Goal: Check status: Check status

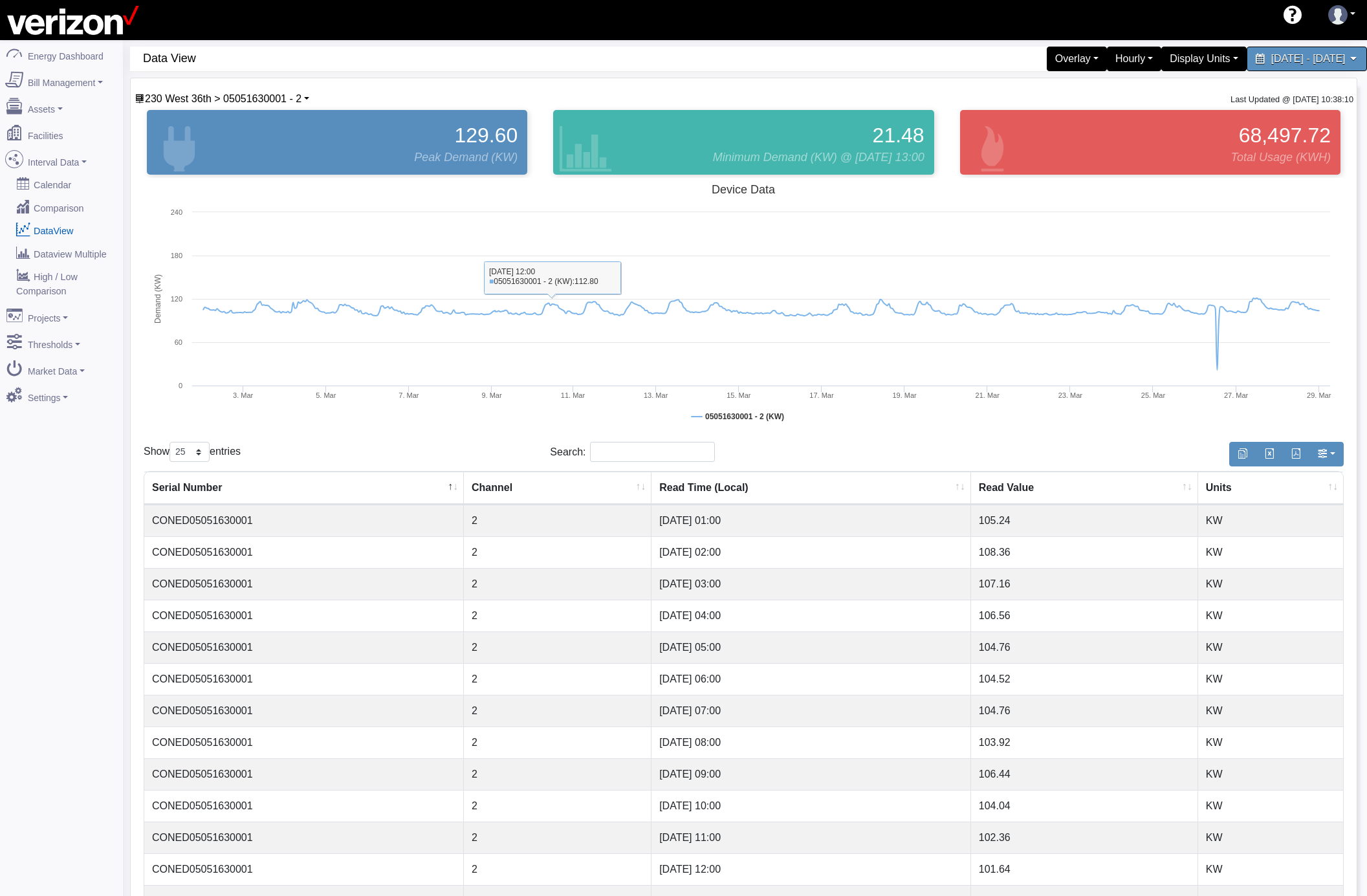
select select "25"
click at [86, 160] on link "Interval Data" at bounding box center [61, 159] width 126 height 27
click at [65, 218] on link "DataView" at bounding box center [61, 230] width 126 height 24
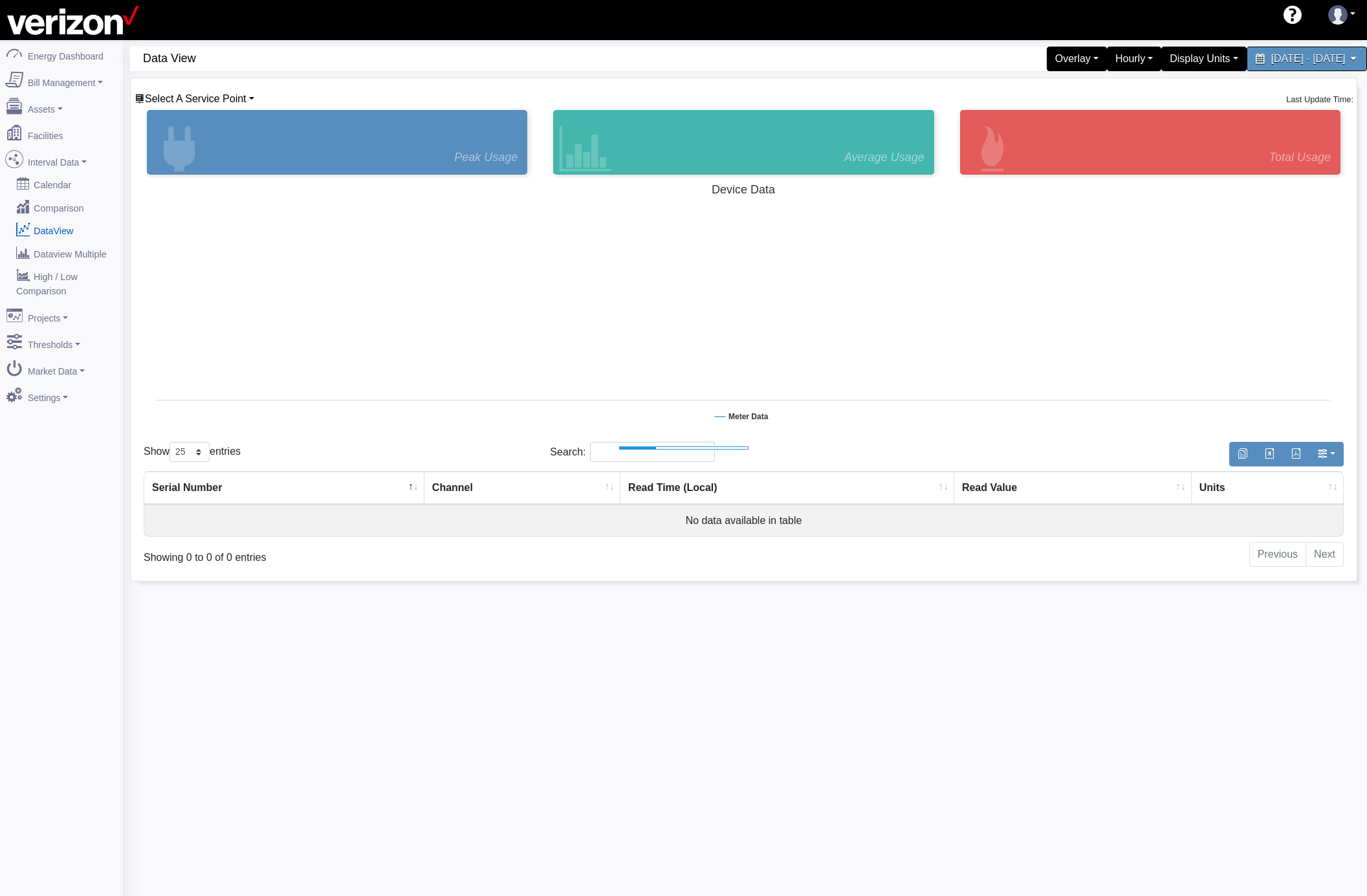
select select "25"
click at [228, 97] on span "Select A Service Point" at bounding box center [196, 99] width 101 height 11
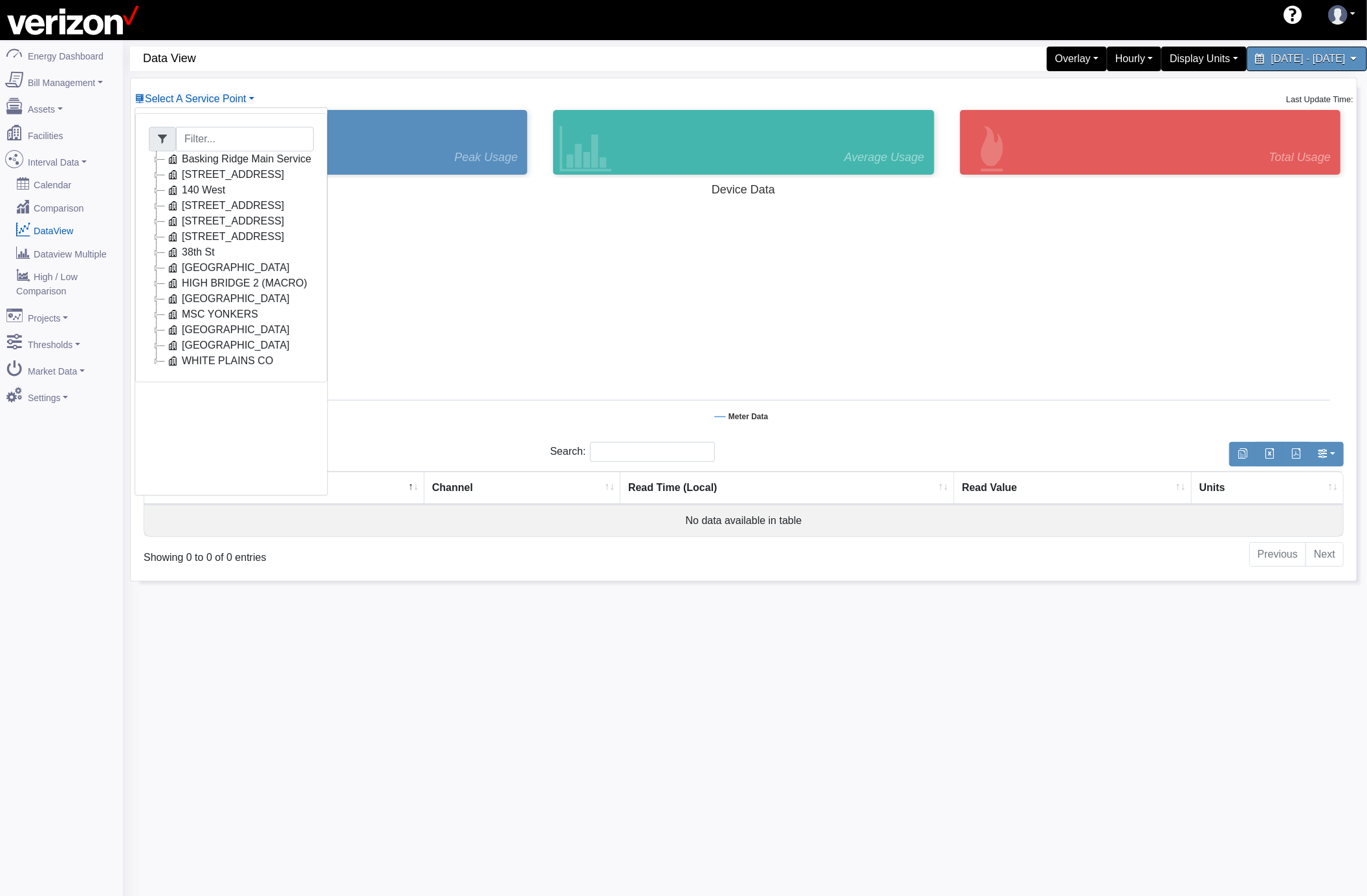
click at [158, 159] on icon at bounding box center [156, 159] width 16 height 16
click at [236, 169] on link "Main Electric" at bounding box center [224, 175] width 89 height 16
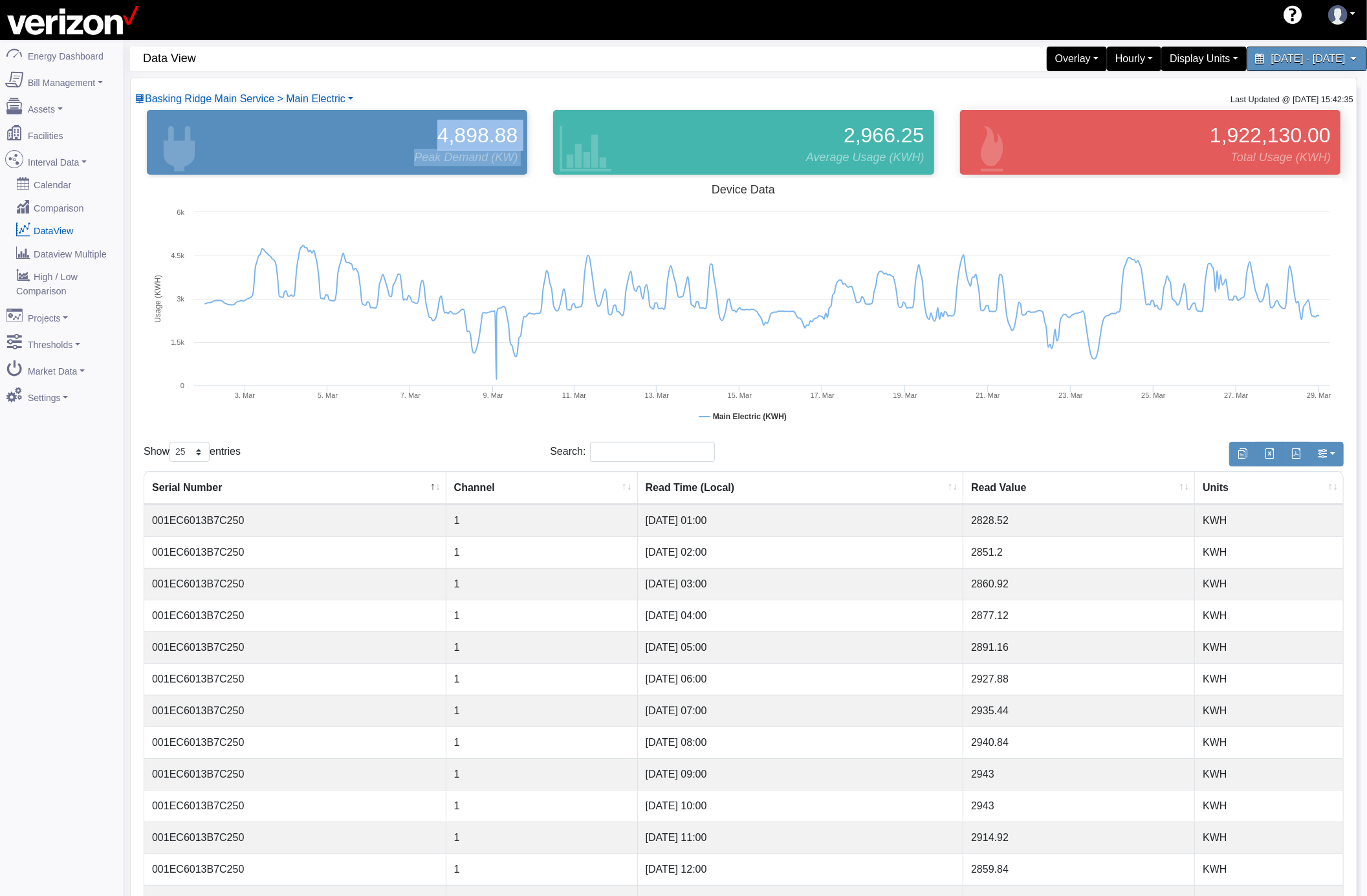
drag, startPoint x: 236, startPoint y: 169, endPoint x: 1252, endPoint y: 138, distance: 1016.5
click at [1056, 166] on div "4,898.88 Peak Demand (KW) 2,966.25 Average Usage (KWH) 1,922,130.00 Total Usage…" at bounding box center [744, 142] width 1219 height 71
click at [1104, 55] on div "Hourly" at bounding box center [1134, 59] width 60 height 27
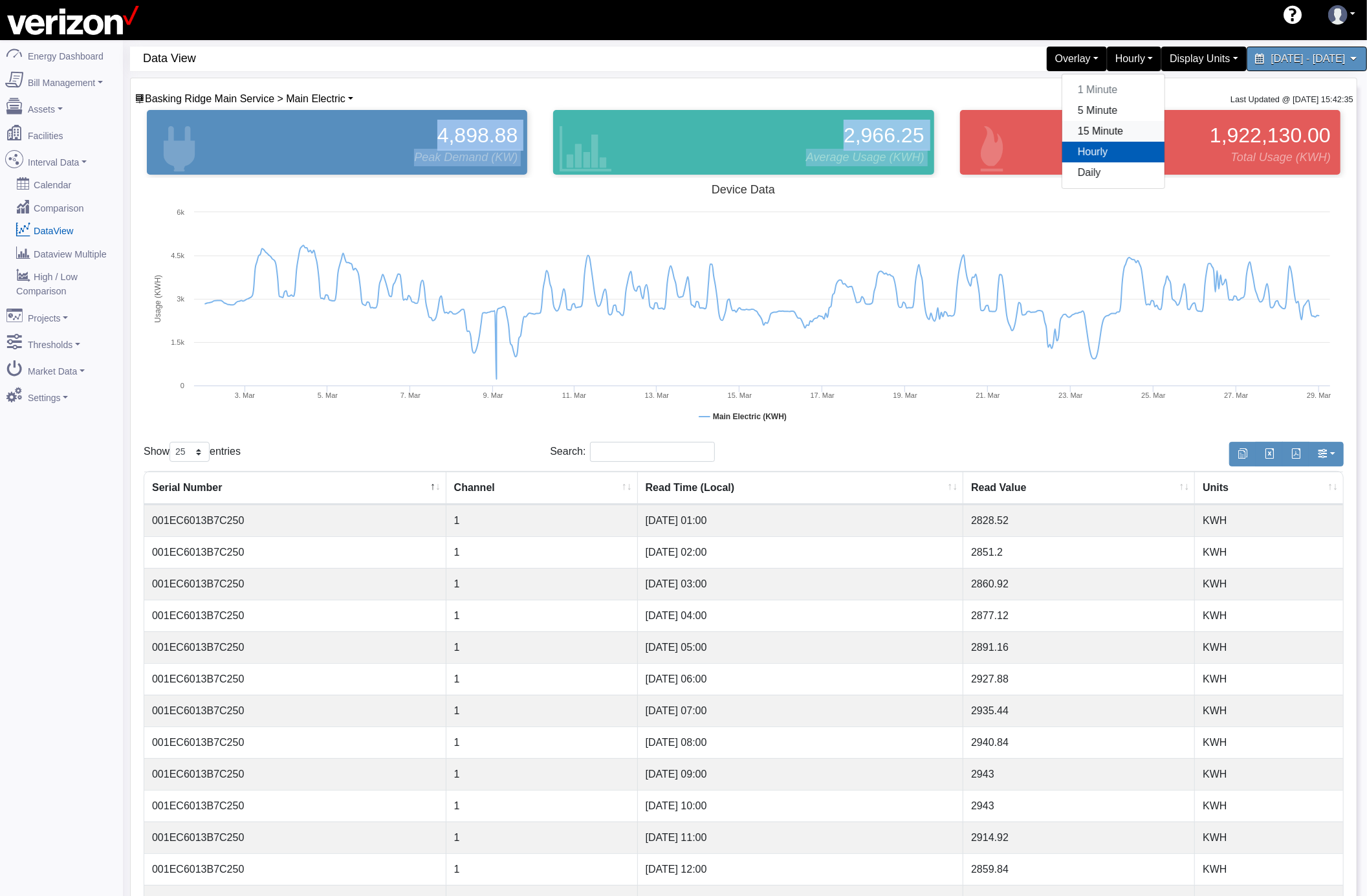
click at [1062, 132] on link "15 Minute" at bounding box center [1113, 131] width 102 height 20
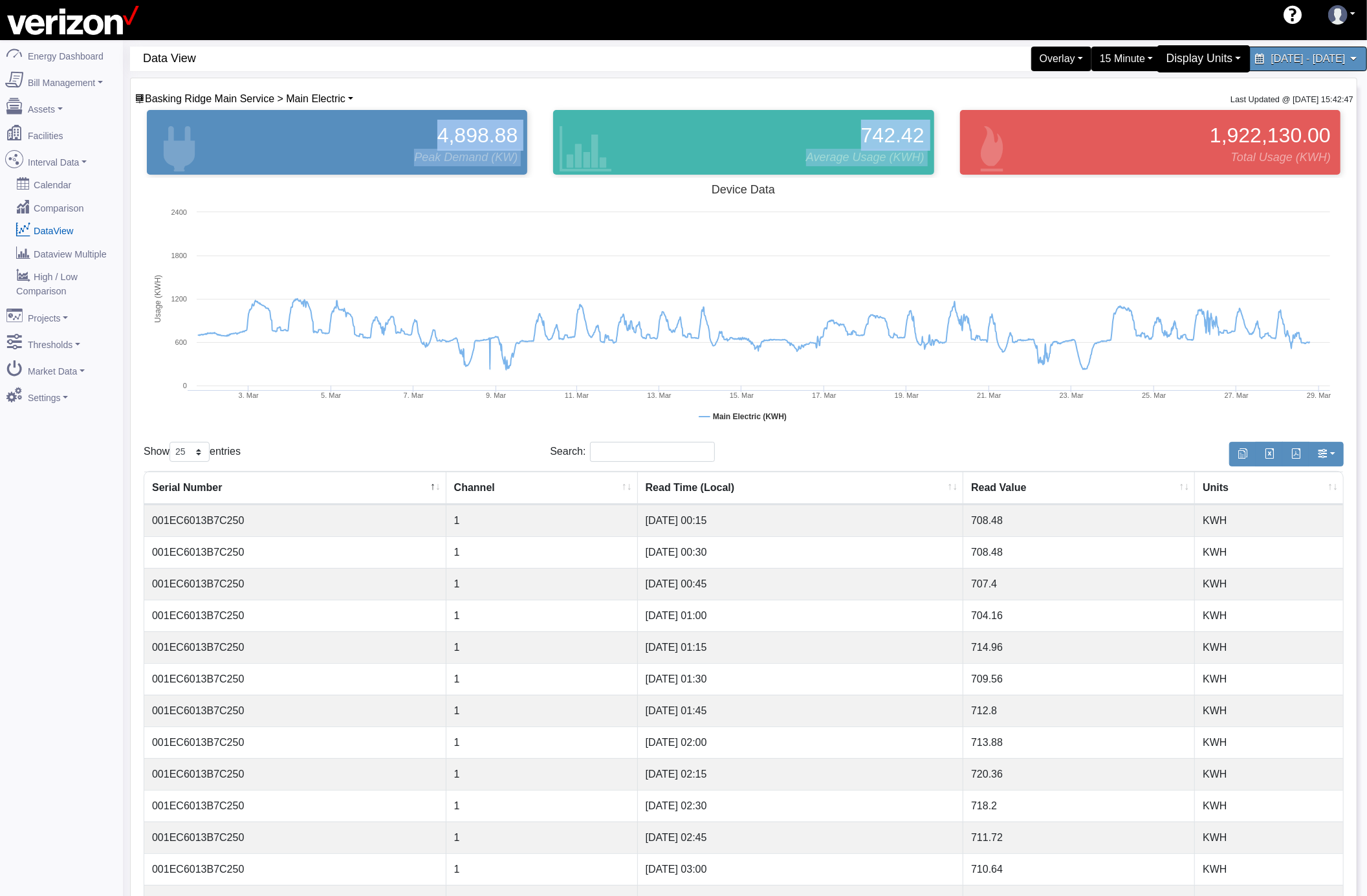
click at [1157, 65] on div "Display Units" at bounding box center [1204, 59] width 93 height 27
click at [1147, 89] on link "kW" at bounding box center [1198, 90] width 102 height 20
click at [320, 101] on span "Basking Ridge Main Service > Main Electric" at bounding box center [245, 99] width 200 height 11
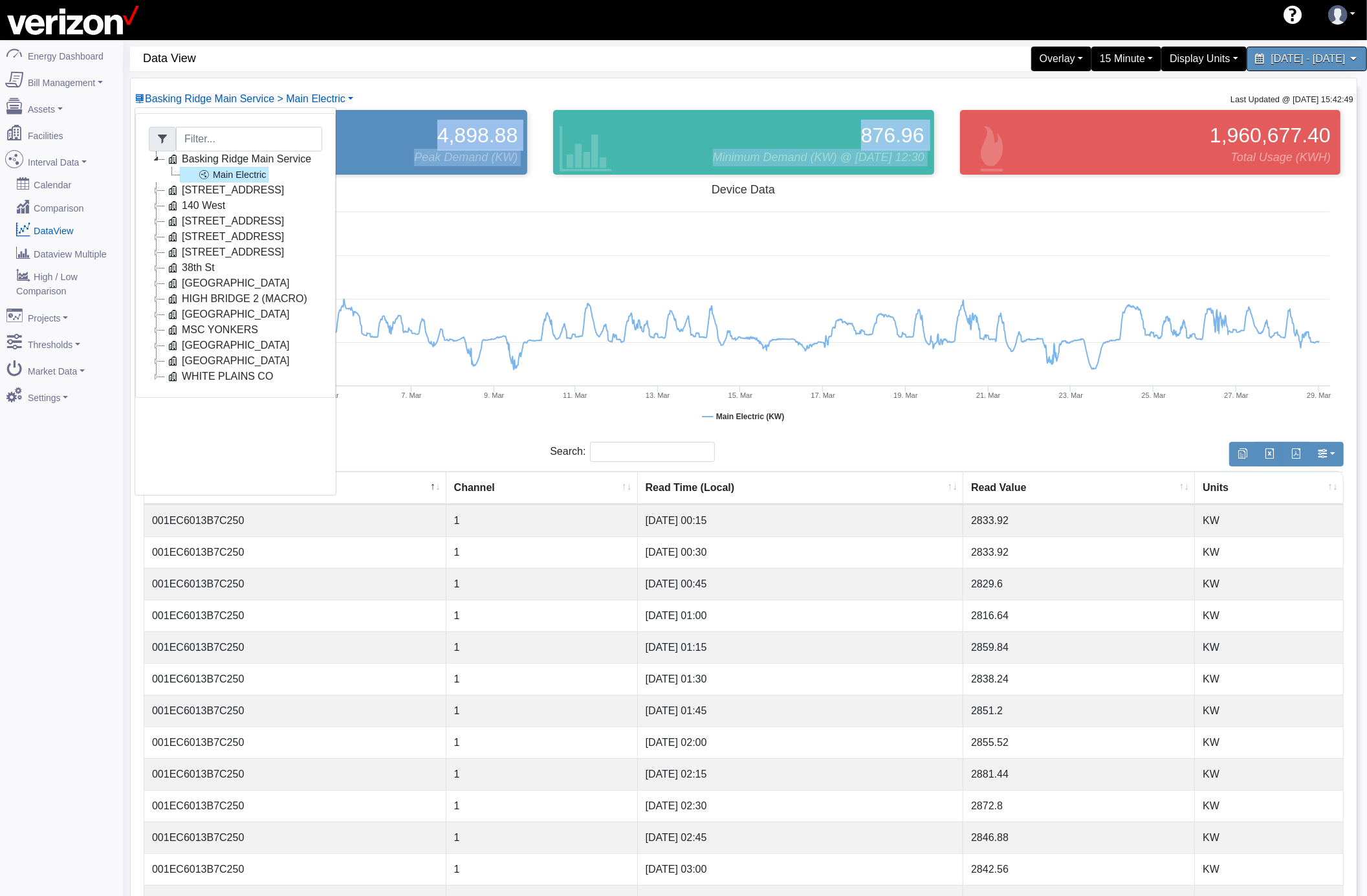
click at [152, 190] on icon at bounding box center [156, 190] width 16 height 16
click at [229, 204] on link "84665910000" at bounding box center [226, 206] width 93 height 16
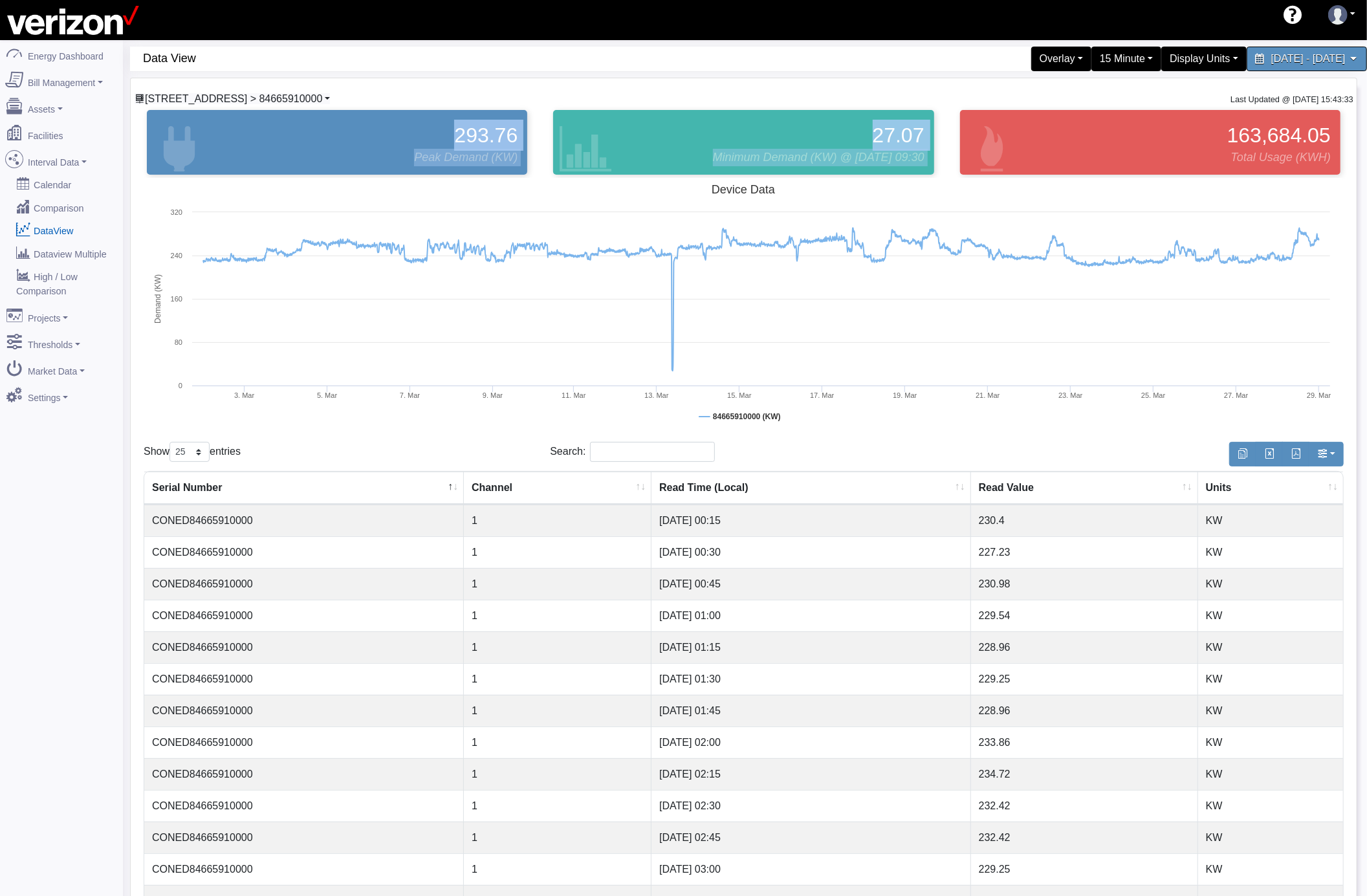
click at [254, 101] on span "117 E 167 ST CO > 84665910000" at bounding box center [234, 99] width 177 height 11
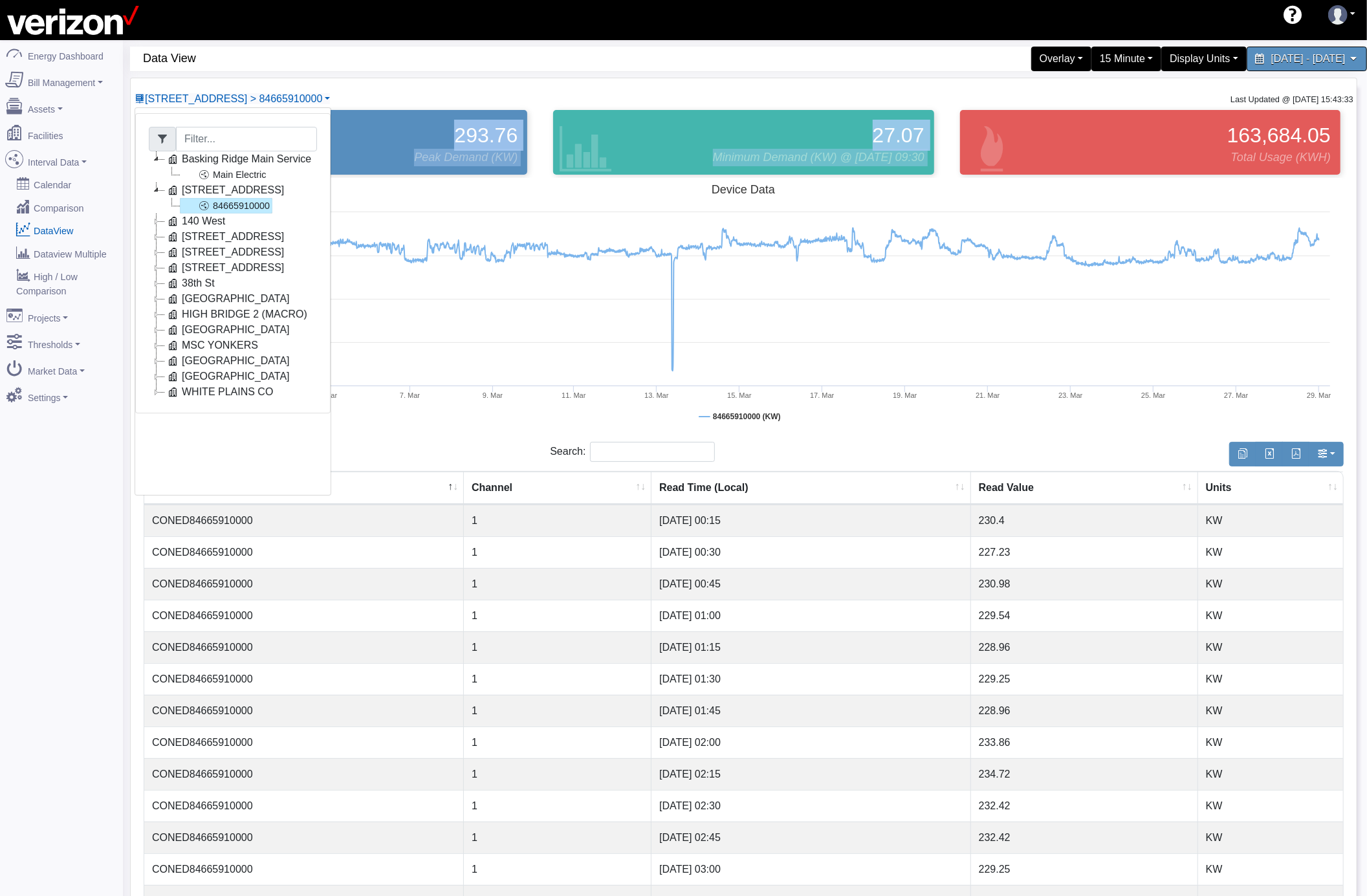
click at [158, 221] on icon at bounding box center [156, 221] width 16 height 16
